Goal: Information Seeking & Learning: Find specific fact

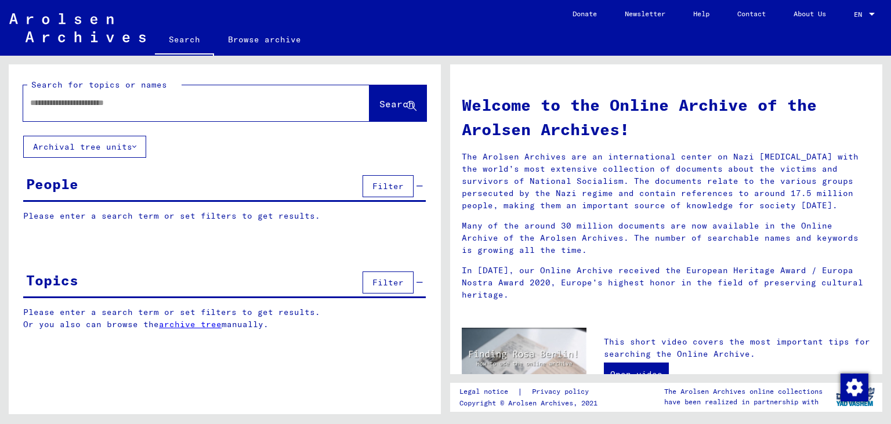
click at [138, 105] on input "text" at bounding box center [182, 103] width 305 height 12
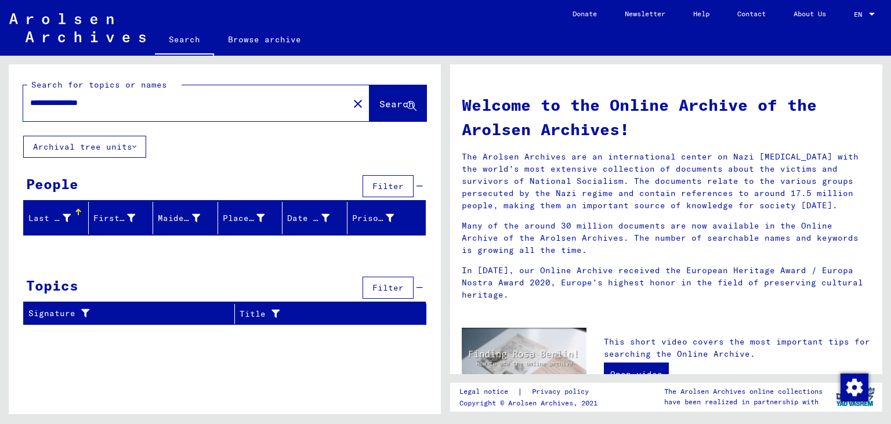
drag, startPoint x: 50, startPoint y: 103, endPoint x: 0, endPoint y: 84, distance: 53.2
click at [30, 97] on input "**********" at bounding box center [182, 103] width 305 height 12
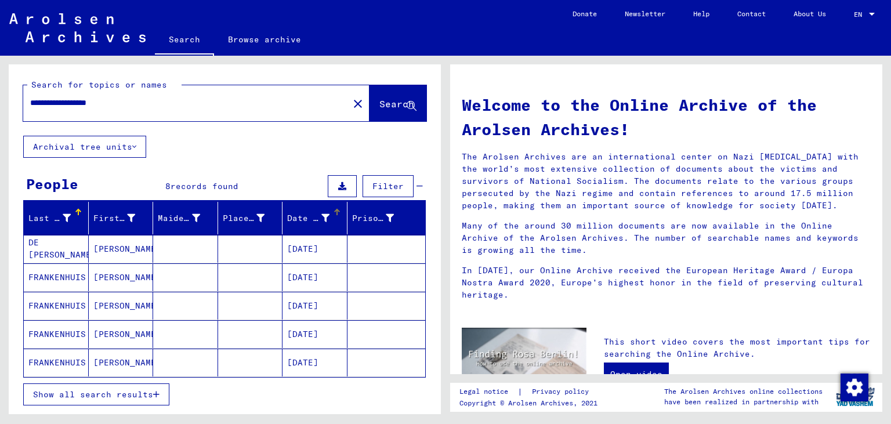
click at [294, 215] on div "Date of Birth" at bounding box center [308, 218] width 42 height 12
click at [301, 305] on mat-cell "[DATE]" at bounding box center [315, 306] width 65 height 28
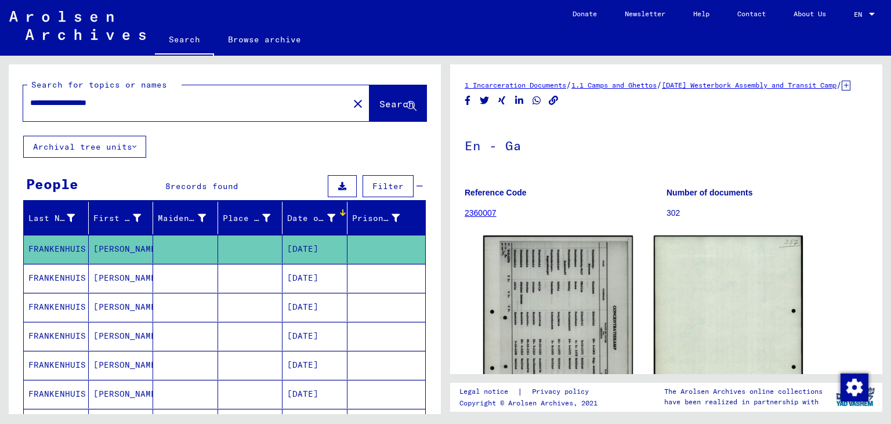
click at [305, 301] on mat-cell "[DATE]" at bounding box center [315, 307] width 65 height 28
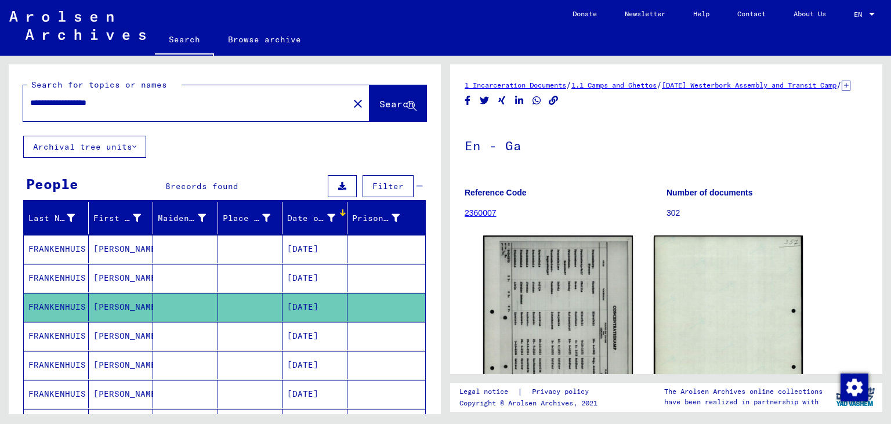
click at [305, 301] on mat-cell "[DATE]" at bounding box center [315, 307] width 65 height 28
click at [305, 330] on mat-cell "[DATE]" at bounding box center [315, 336] width 65 height 28
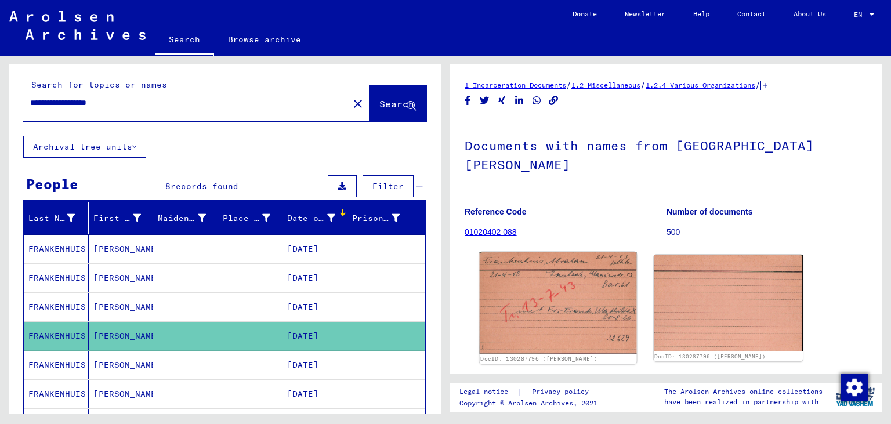
click at [539, 275] on img at bounding box center [558, 303] width 157 height 102
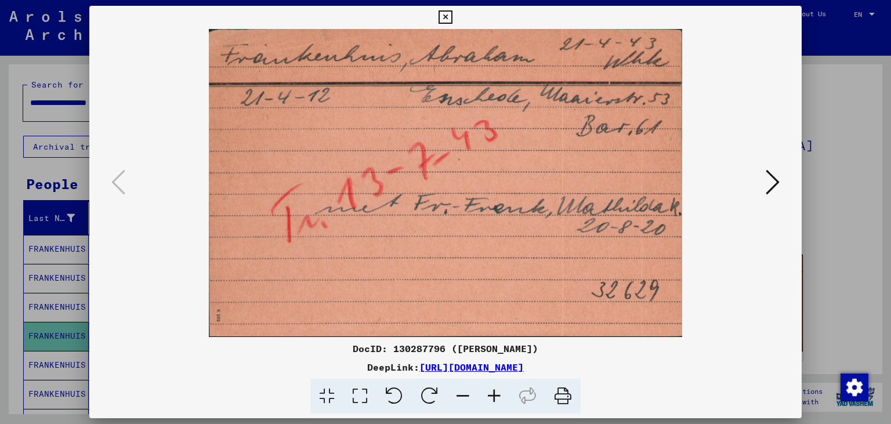
click at [778, 183] on icon at bounding box center [773, 182] width 14 height 28
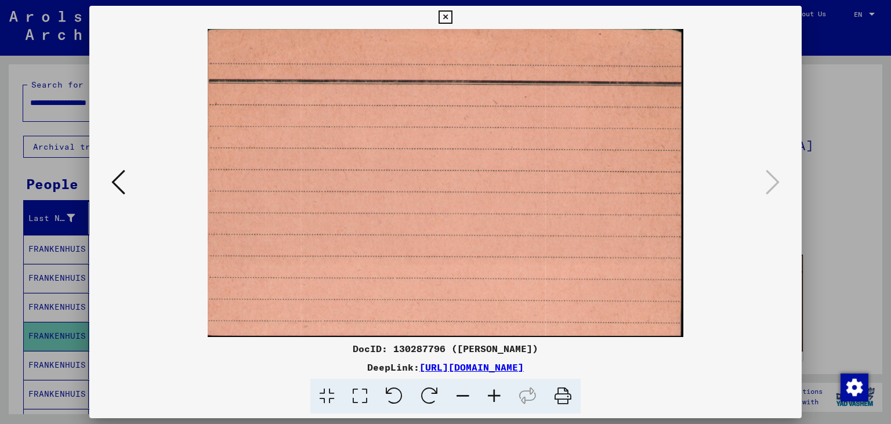
click at [452, 17] on icon at bounding box center [445, 17] width 13 height 14
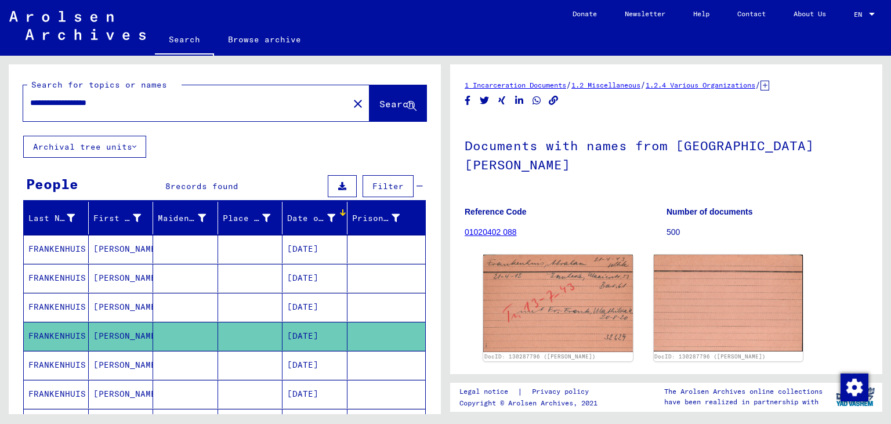
drag, startPoint x: 142, startPoint y: 106, endPoint x: 0, endPoint y: 64, distance: 147.6
click at [30, 97] on input "**********" at bounding box center [186, 103] width 312 height 12
paste input "text"
type input "**********"
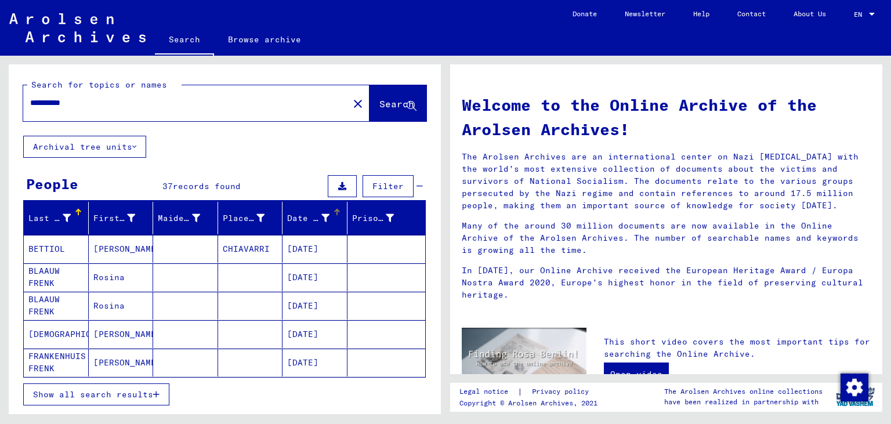
click at [301, 223] on div "Date of Birth" at bounding box center [317, 218] width 60 height 19
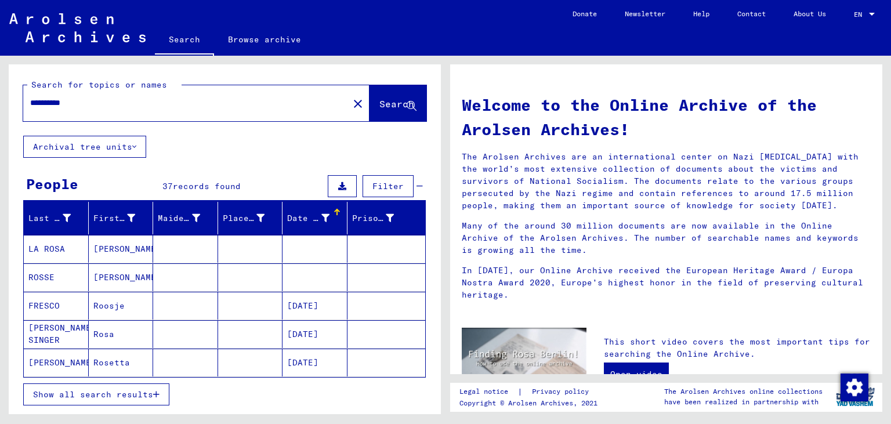
click at [301, 223] on div "Date of Birth" at bounding box center [308, 218] width 42 height 12
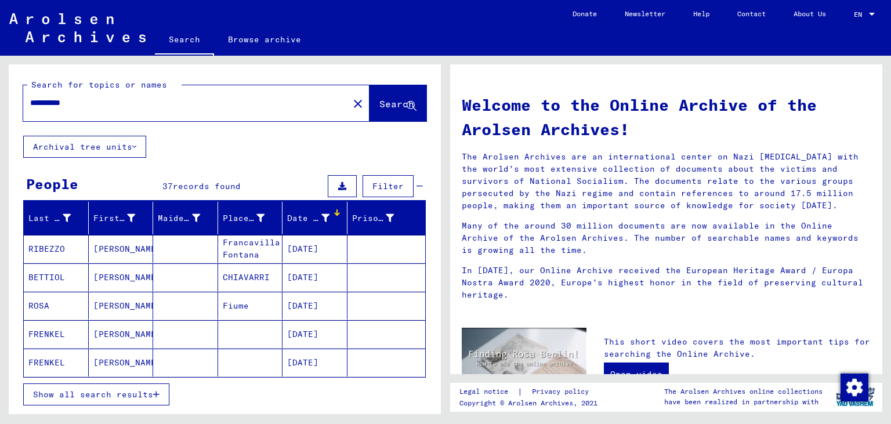
click at [138, 397] on span "Show all search results" at bounding box center [93, 394] width 120 height 10
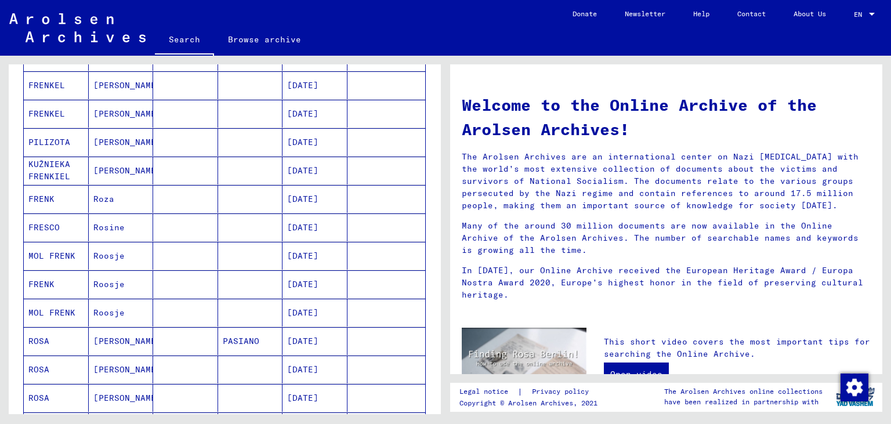
scroll to position [257, 0]
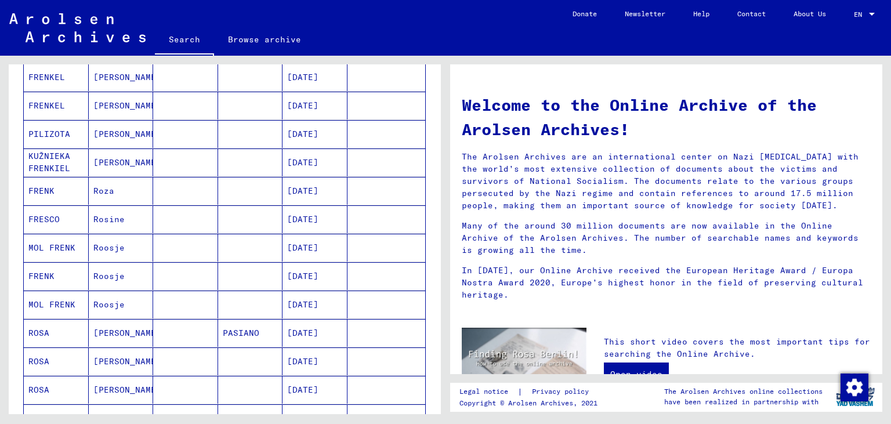
click at [328, 186] on mat-cell "[DATE]" at bounding box center [315, 191] width 65 height 28
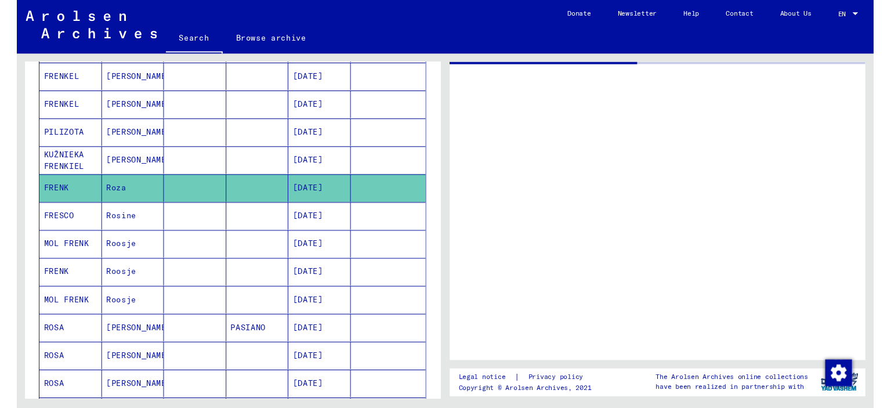
scroll to position [259, 0]
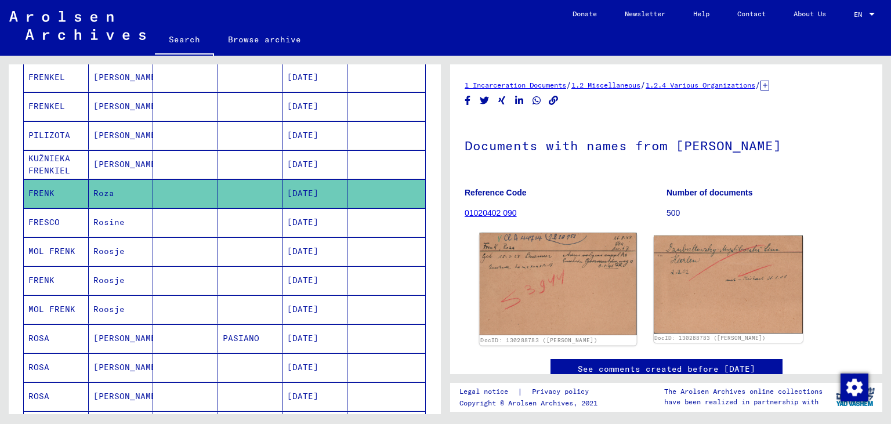
click at [553, 283] on img at bounding box center [558, 284] width 157 height 103
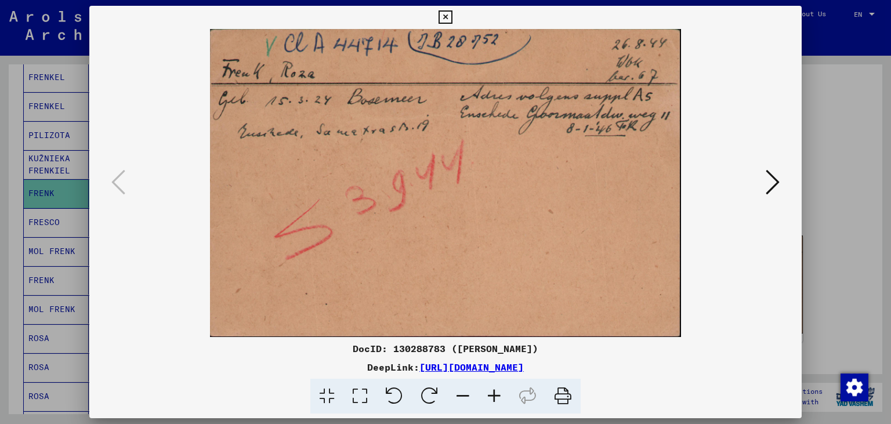
click at [776, 182] on icon at bounding box center [773, 182] width 14 height 28
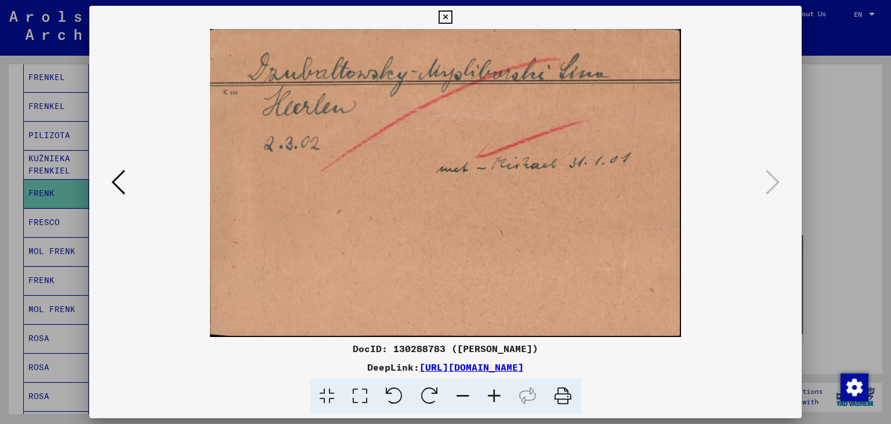
click at [122, 185] on icon at bounding box center [118, 182] width 14 height 28
